Goal: Find specific page/section: Find specific page/section

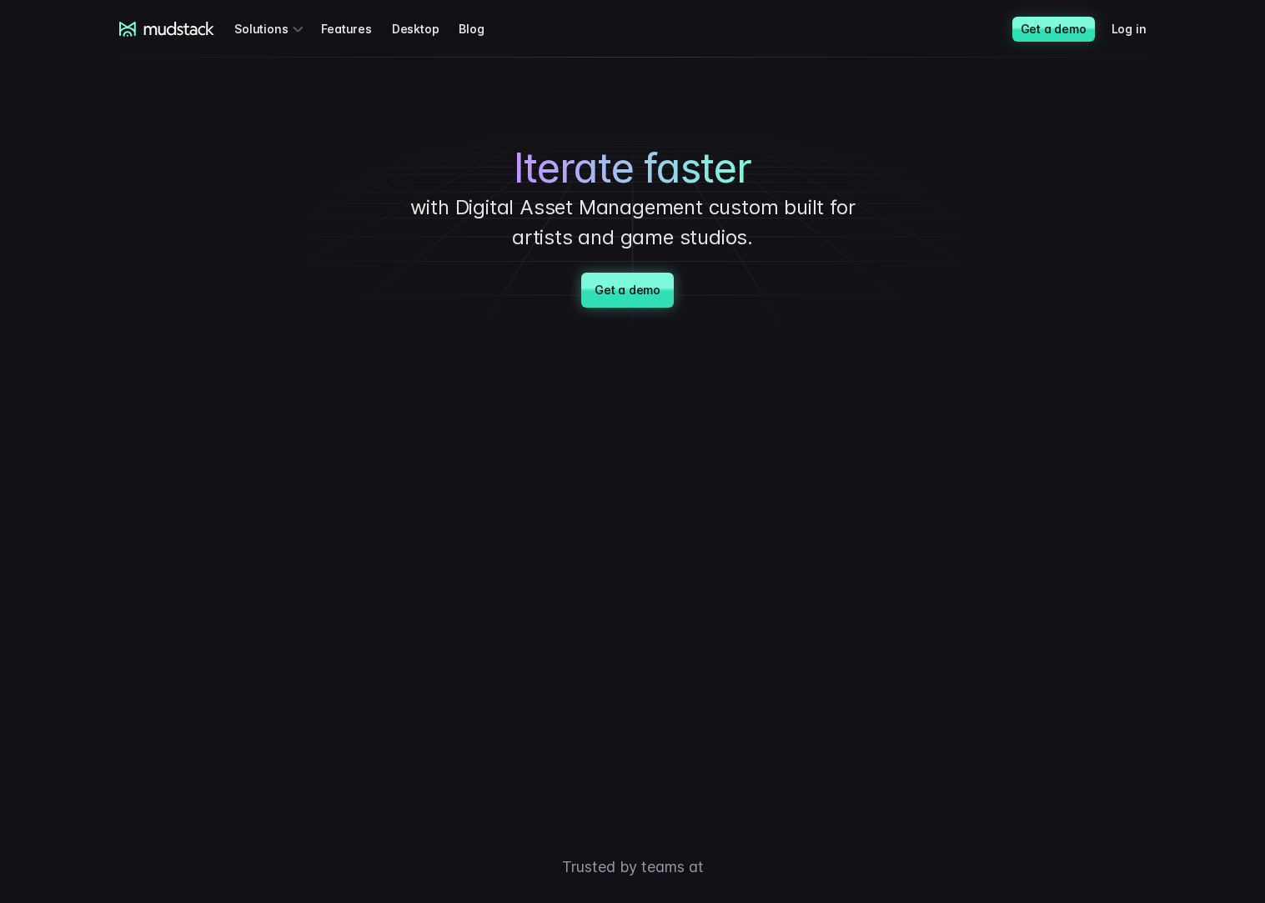
click at [625, 277] on link "Get a demo" at bounding box center [627, 290] width 93 height 35
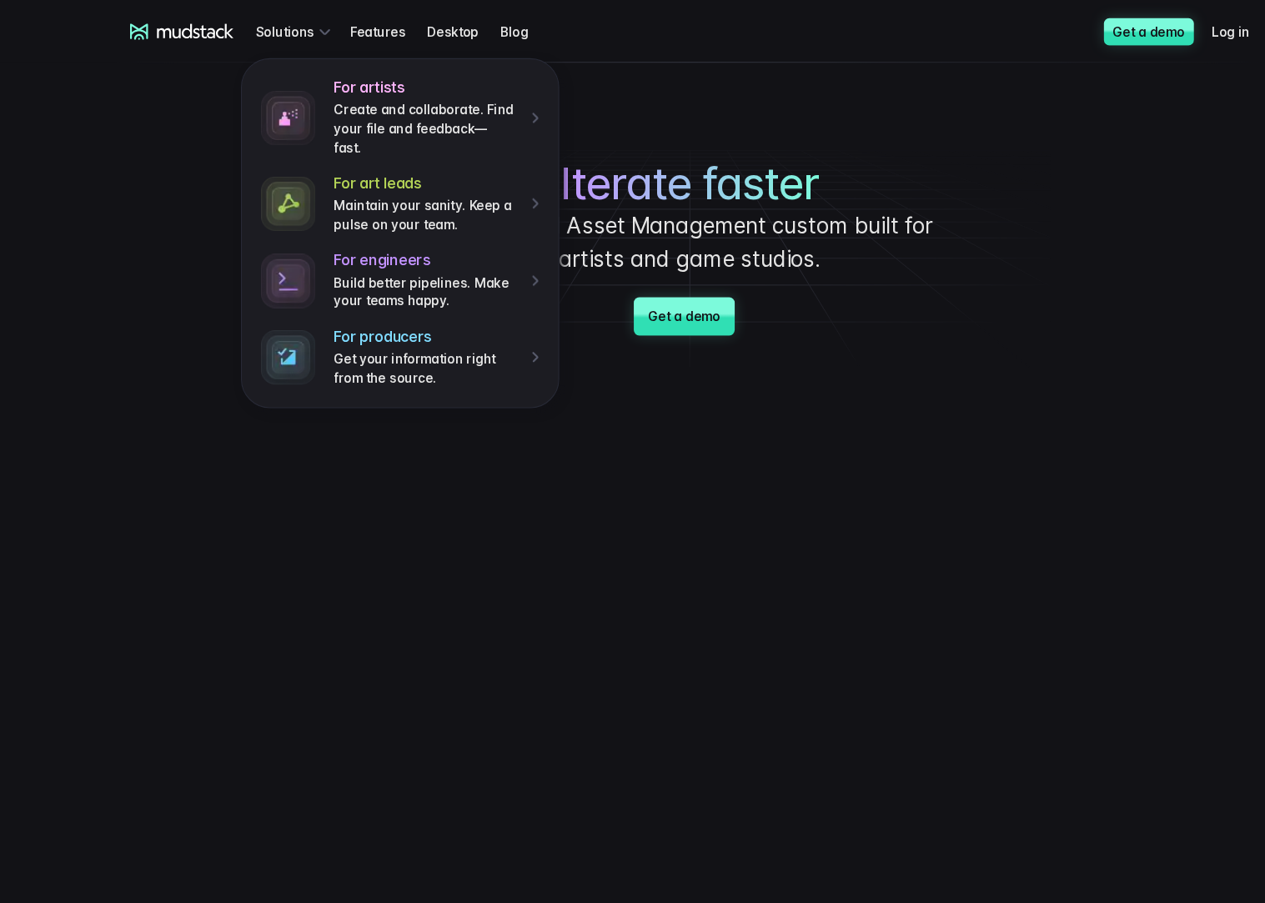
click at [319, 76] on h4 "For artists" at bounding box center [390, 81] width 168 height 18
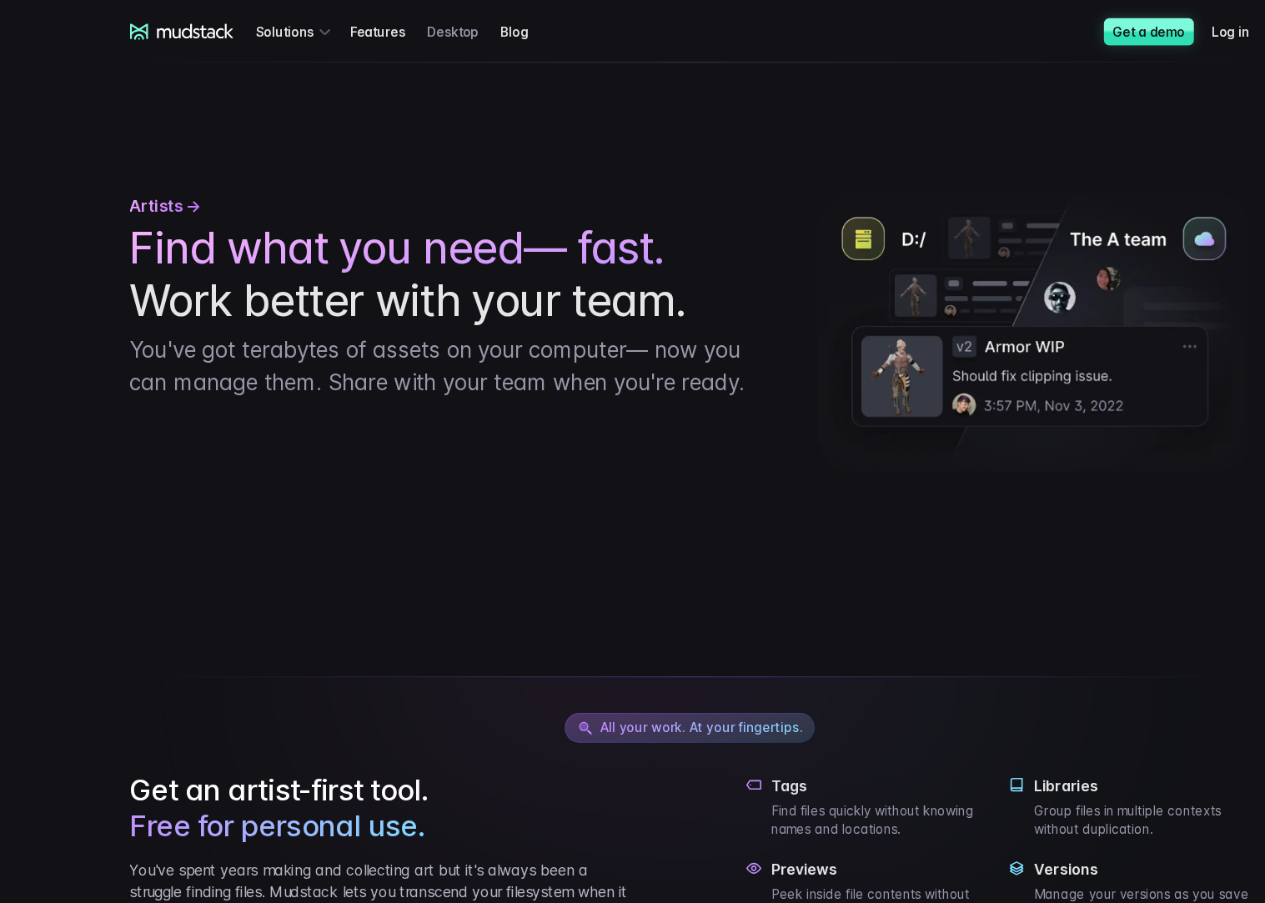
click at [410, 25] on link "Desktop" at bounding box center [426, 28] width 68 height 31
